Goal: Information Seeking & Learning: Learn about a topic

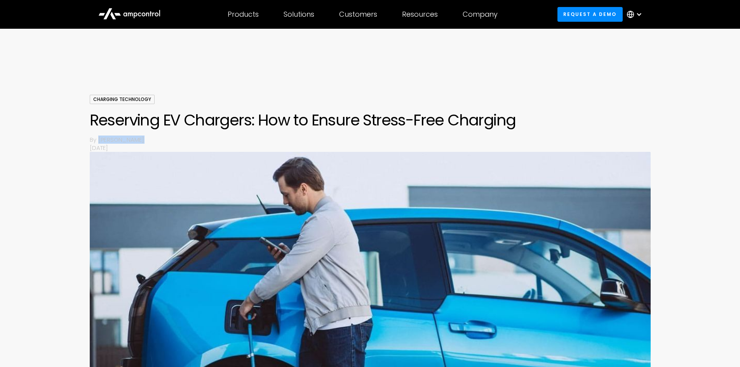
drag, startPoint x: 98, startPoint y: 142, endPoint x: 144, endPoint y: 143, distance: 45.8
click at [144, 143] on p "[PERSON_NAME]" at bounding box center [374, 140] width 552 height 8
click at [164, 136] on p "[PERSON_NAME]" at bounding box center [374, 140] width 552 height 8
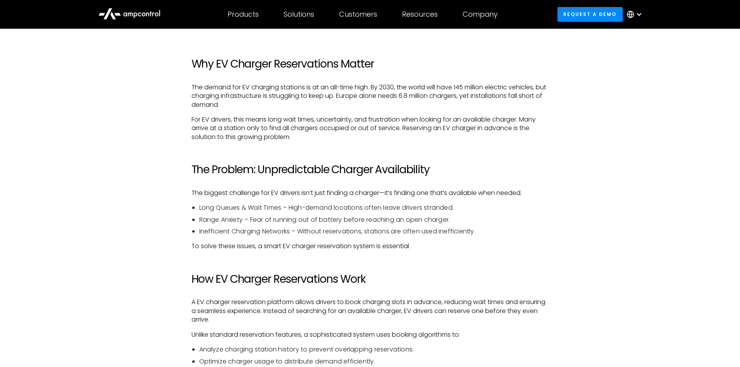
scroll to position [427, 0]
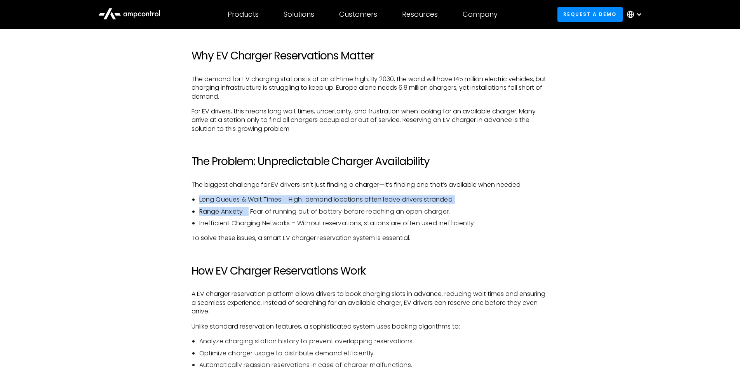
drag, startPoint x: 202, startPoint y: 199, endPoint x: 250, endPoint y: 213, distance: 49.4
click at [250, 213] on ul "Long Queues & Wait Times – High-demand locations often leave drivers stranded. …" at bounding box center [370, 211] width 357 height 32
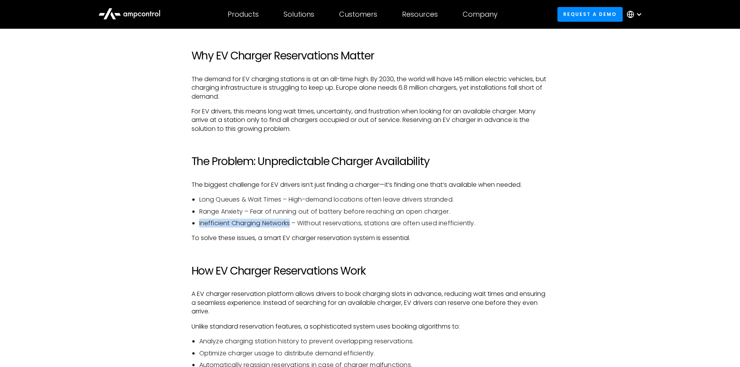
drag, startPoint x: 193, startPoint y: 223, endPoint x: 292, endPoint y: 221, distance: 99.1
click at [292, 221] on li "Inefficient Charging Networks – Without reservations, stations are often used i…" at bounding box center [374, 223] width 350 height 9
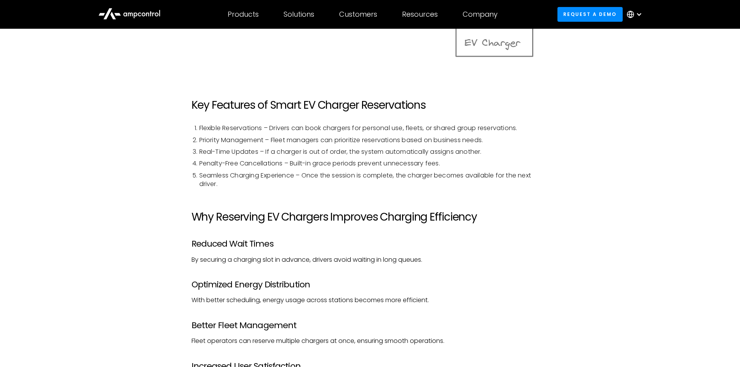
scroll to position [1010, 0]
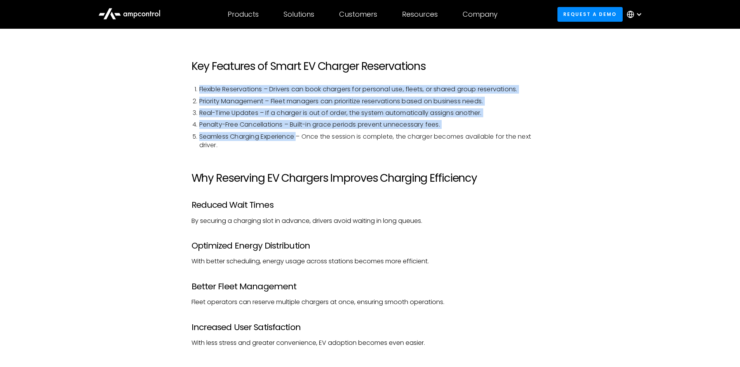
drag, startPoint x: 193, startPoint y: 86, endPoint x: 299, endPoint y: 136, distance: 116.4
click at [299, 136] on ol "Flexible Reservations – Drivers can book chargers for personal use, fleets, or …" at bounding box center [370, 117] width 357 height 64
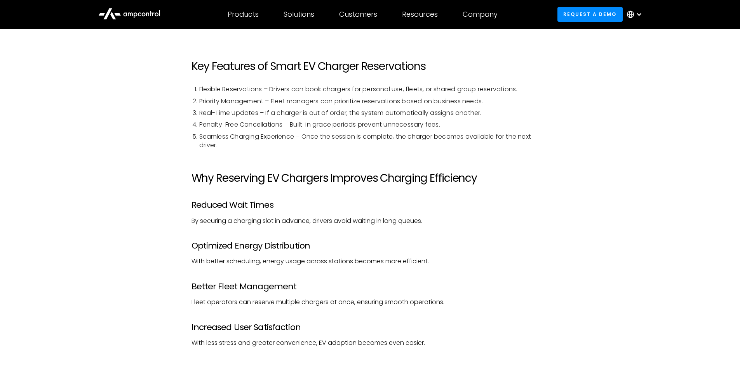
click at [325, 194] on div "Why EV Charger Reservations Matter The demand for EV charging stations is at an…" at bounding box center [370, 74] width 357 height 1214
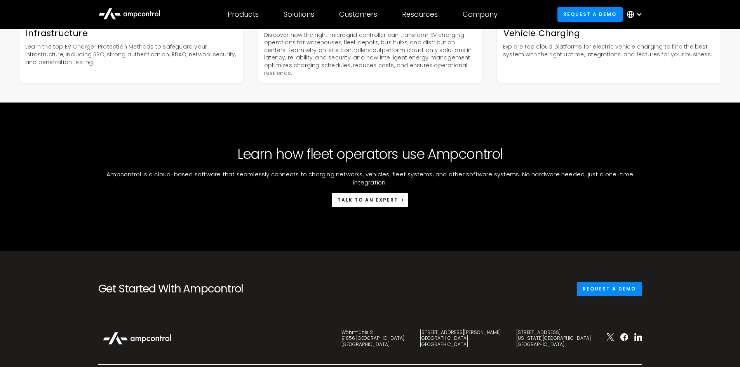
scroll to position [2098, 0]
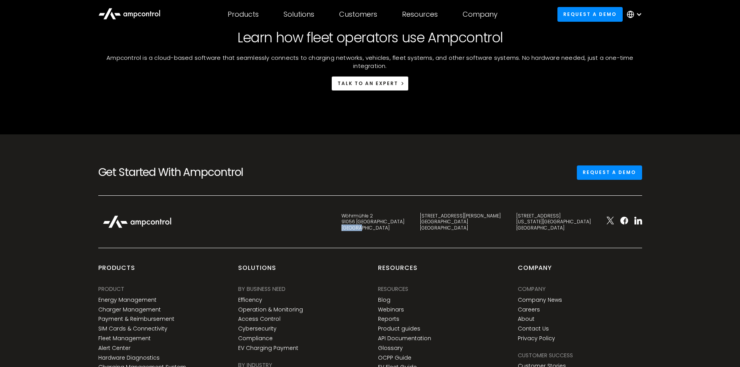
drag, startPoint x: 432, startPoint y: 224, endPoint x: 468, endPoint y: 219, distance: 36.0
click at [468, 219] on div "Wöhrmühle 2 91056 [GEOGRAPHIC_DATA] [STREET_ADDRESS][PERSON_NAME] [STREET_ADDRE…" at bounding box center [370, 229] width 559 height 37
click at [501, 231] on div "Wöhrmühle 2 91056 [GEOGRAPHIC_DATA] [STREET_ADDRESS][PERSON_NAME] [STREET_ADDRE…" at bounding box center [370, 229] width 559 height 37
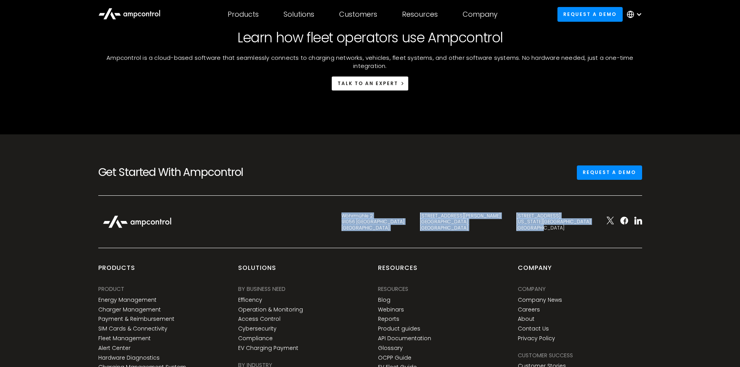
drag, startPoint x: 422, startPoint y: 209, endPoint x: 573, endPoint y: 225, distance: 151.9
click at [573, 225] on div "Wöhrmühle 2 91056 [GEOGRAPHIC_DATA] [STREET_ADDRESS][PERSON_NAME] [STREET_ADDRE…" at bounding box center [370, 229] width 559 height 37
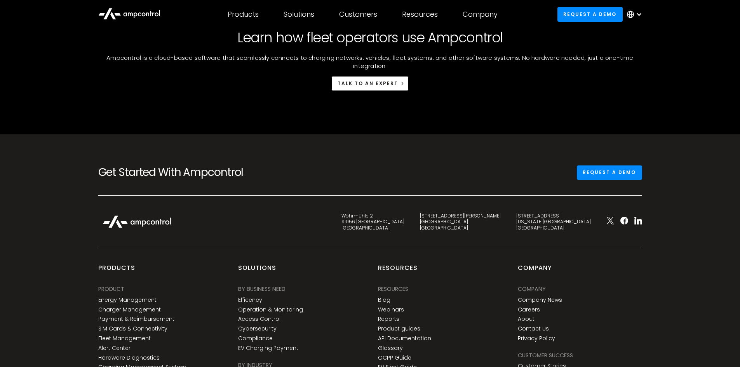
click at [381, 245] on div at bounding box center [370, 248] width 559 height 7
click at [398, 226] on div "Wöhrmühle 2 91056 [GEOGRAPHIC_DATA] [STREET_ADDRESS][PERSON_NAME] [STREET_ADDRE…" at bounding box center [370, 229] width 559 height 37
click at [641, 217] on icon at bounding box center [638, 221] width 8 height 8
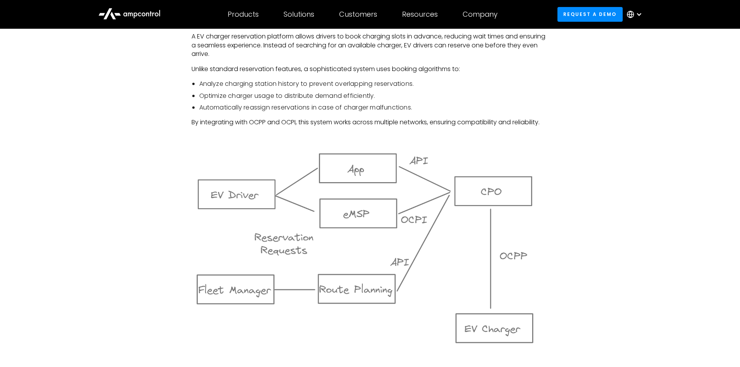
drag, startPoint x: 114, startPoint y: 159, endPoint x: 120, endPoint y: 141, distance: 19.8
